Goal: Task Accomplishment & Management: Manage account settings

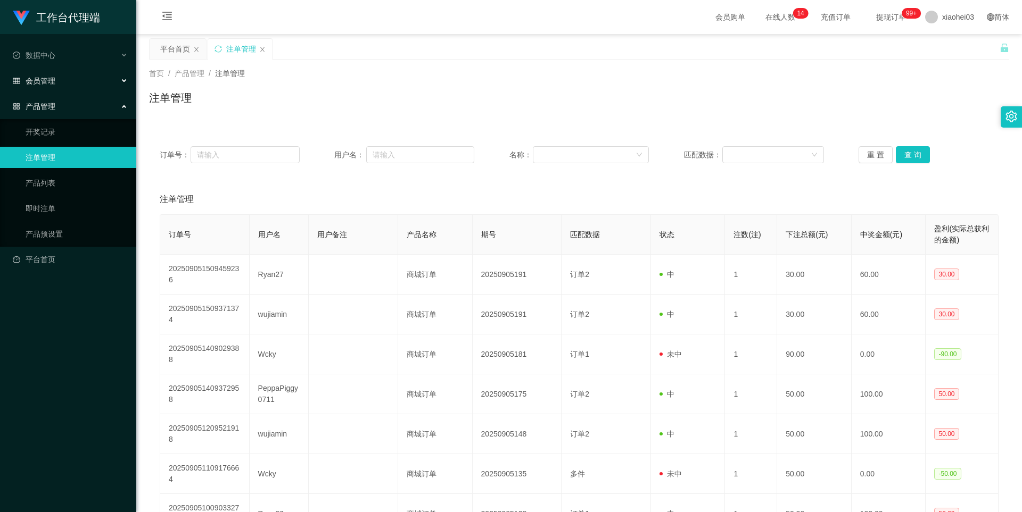
click at [47, 85] on div "会员管理" at bounding box center [68, 80] width 136 height 21
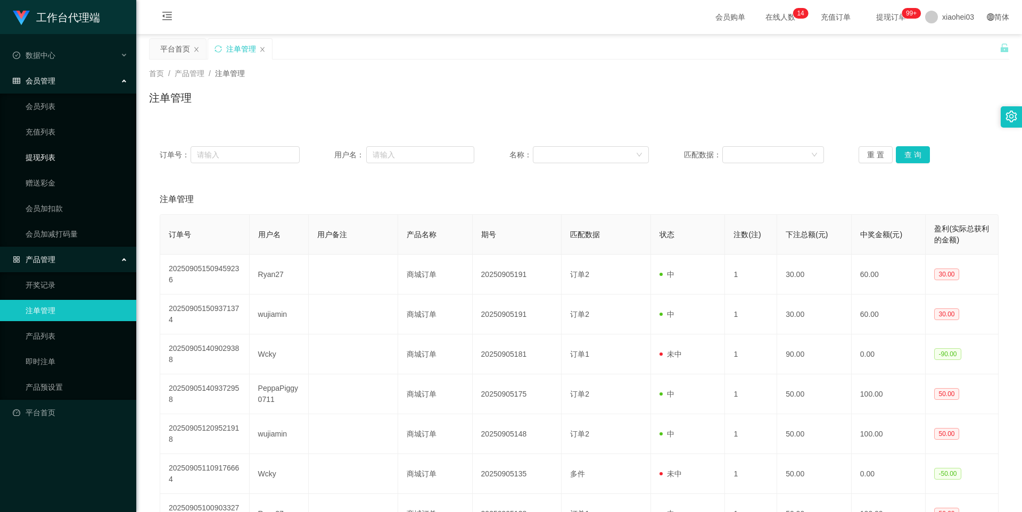
click at [38, 153] on link "提现列表" at bounding box center [77, 157] width 102 height 21
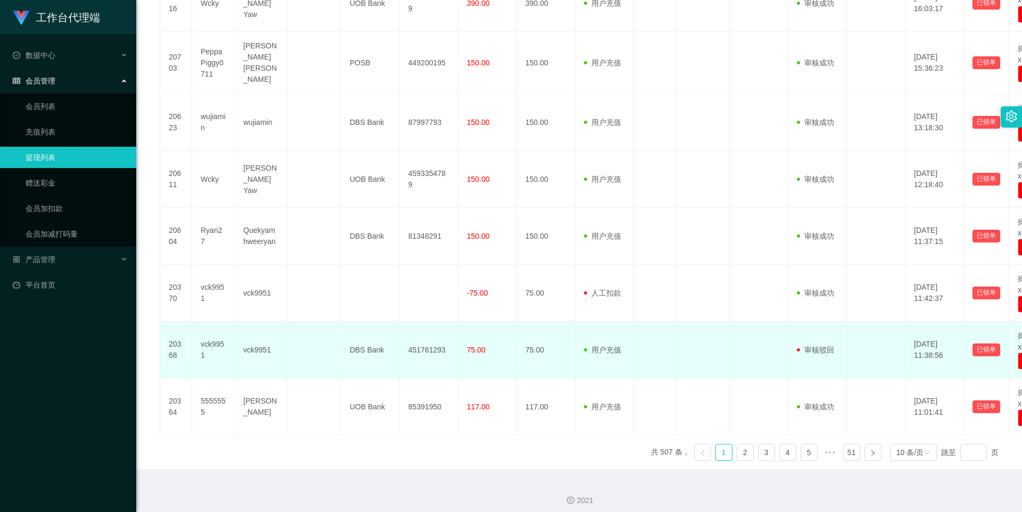
scroll to position [421, 0]
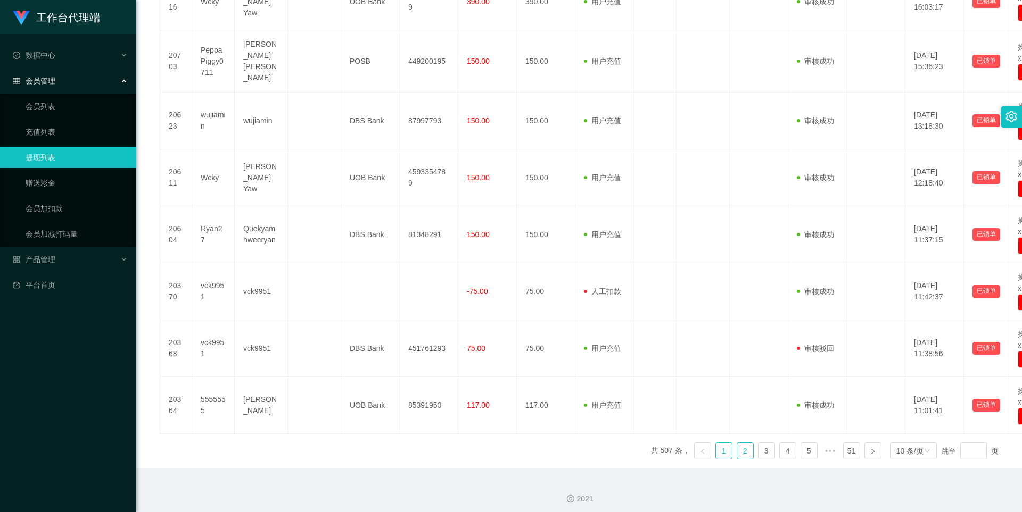
click at [737, 446] on link "2" at bounding box center [745, 451] width 16 height 16
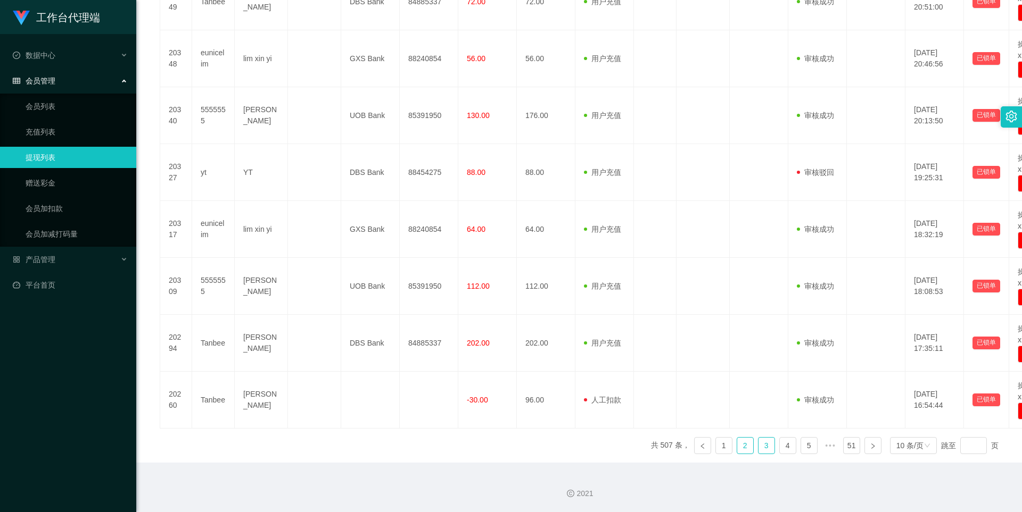
click at [758, 447] on link "3" at bounding box center [766, 446] width 16 height 16
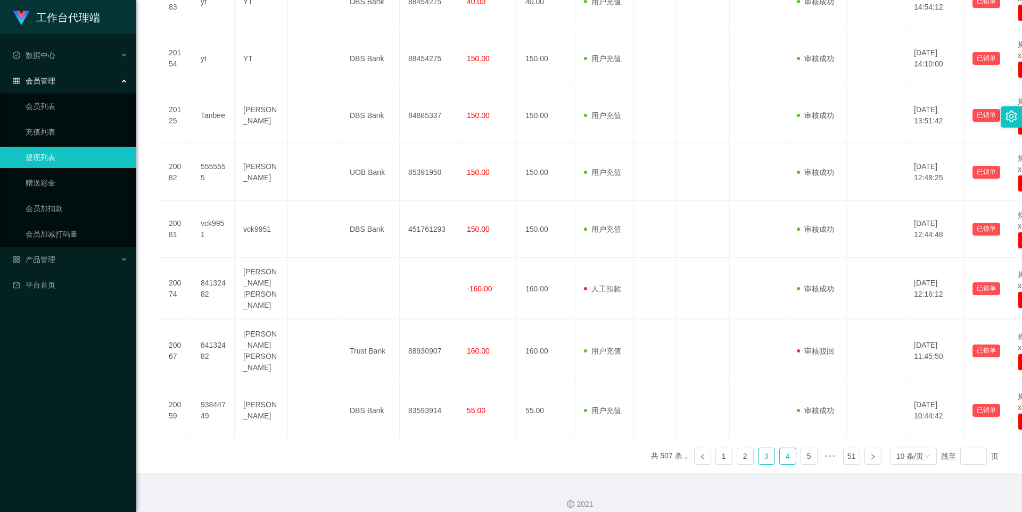
click at [780, 449] on link "4" at bounding box center [788, 457] width 16 height 16
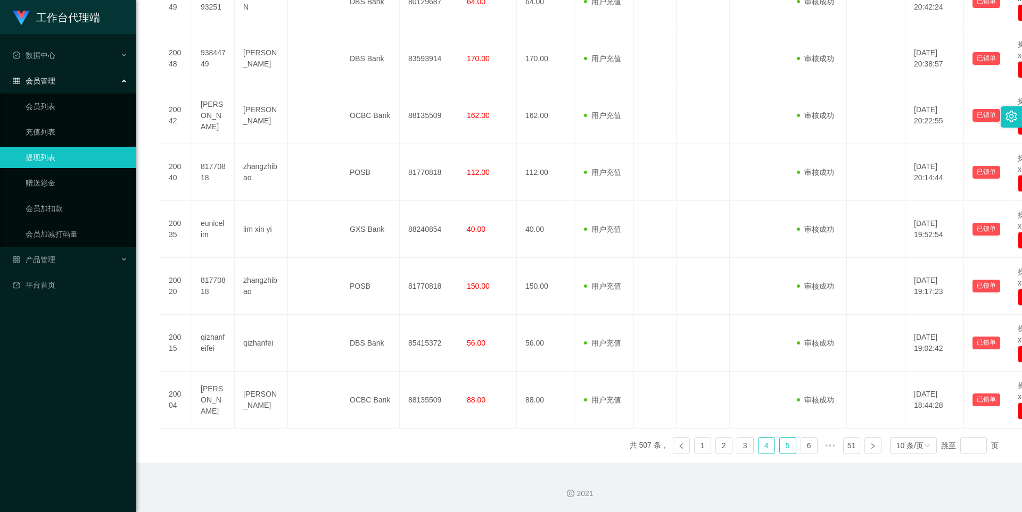
click at [788, 449] on link "5" at bounding box center [788, 446] width 16 height 16
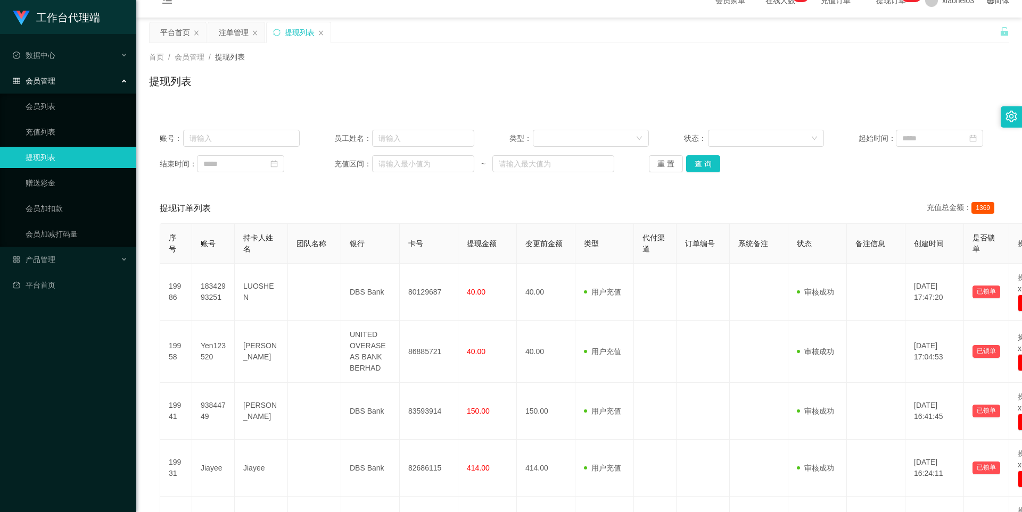
scroll to position [0, 0]
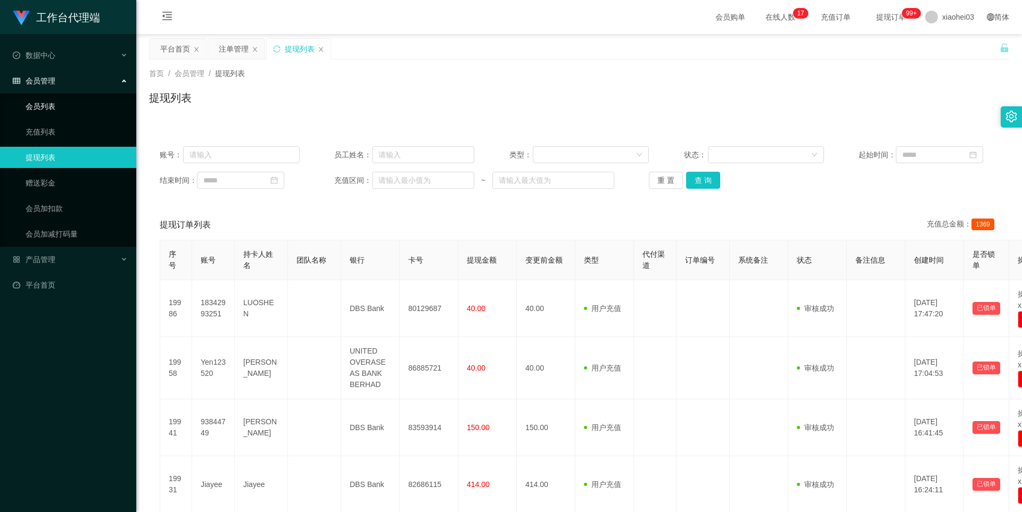
click at [43, 107] on link "会员列表" at bounding box center [77, 106] width 102 height 21
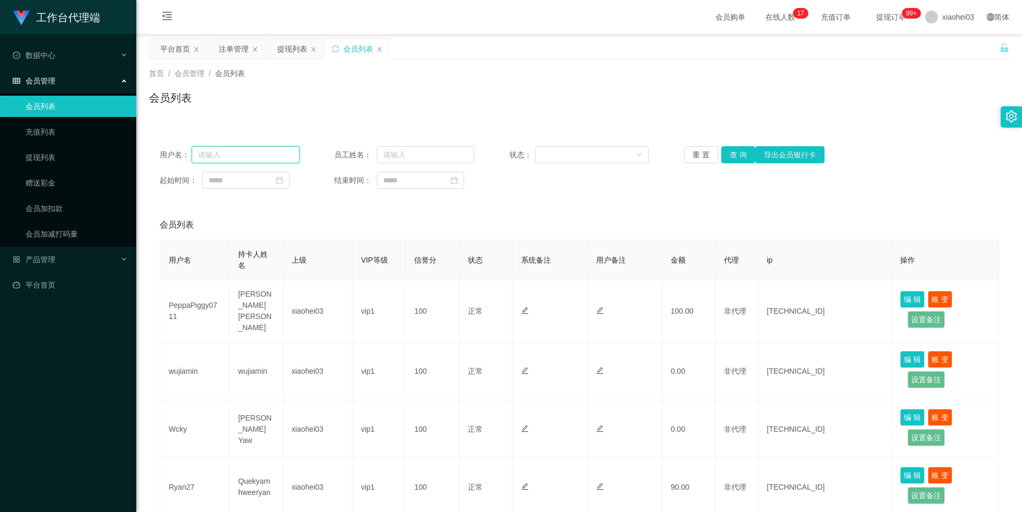
click at [261, 154] on input "text" at bounding box center [246, 154] width 108 height 17
paste input "86222573"
type input "86222573"
click at [728, 155] on button "查 询" at bounding box center [738, 154] width 34 height 17
